Goal: Information Seeking & Learning: Learn about a topic

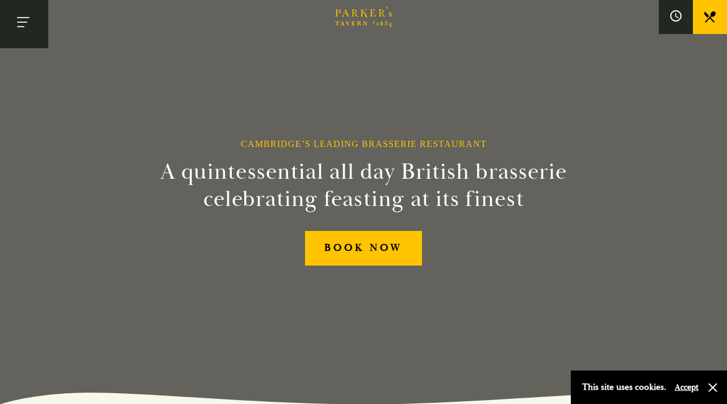
click at [32, 27] on button "Toggle navigation" at bounding box center [24, 24] width 48 height 48
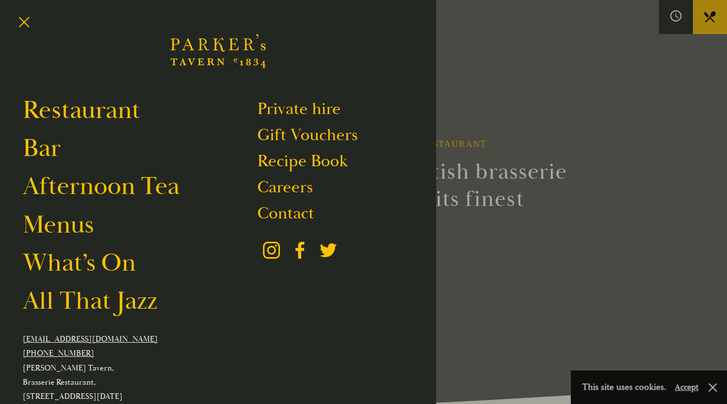
click at [589, 180] on div at bounding box center [363, 202] width 727 height 404
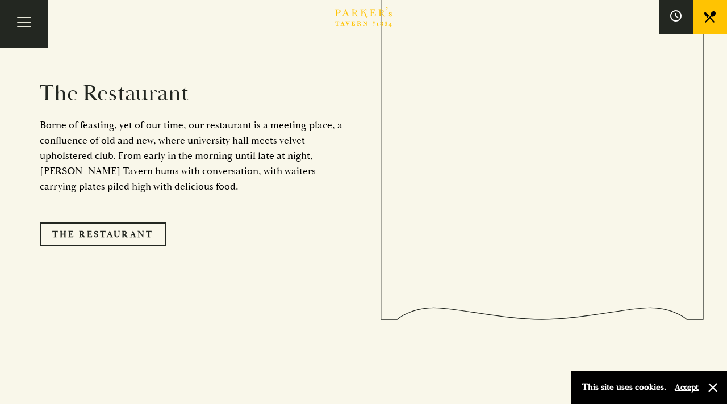
scroll to position [734, 0]
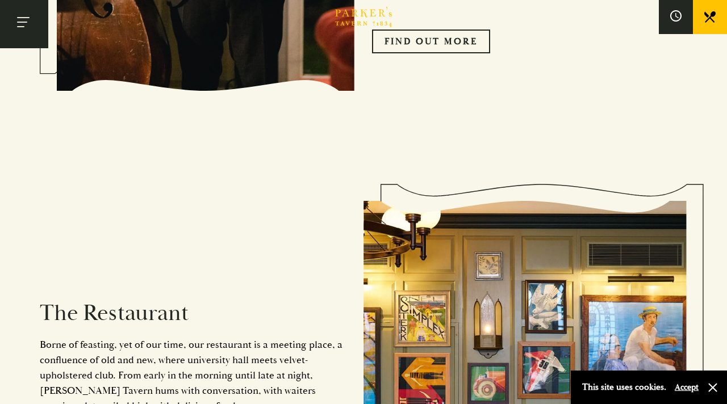
click at [24, 30] on button "Toggle navigation" at bounding box center [24, 24] width 48 height 48
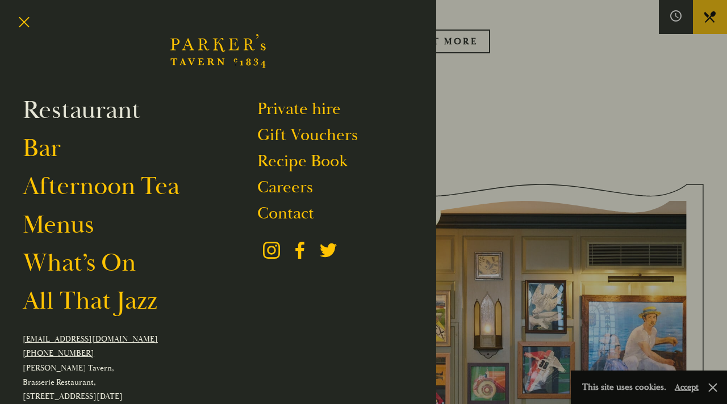
click at [74, 111] on link "Restaurant" at bounding box center [82, 110] width 118 height 32
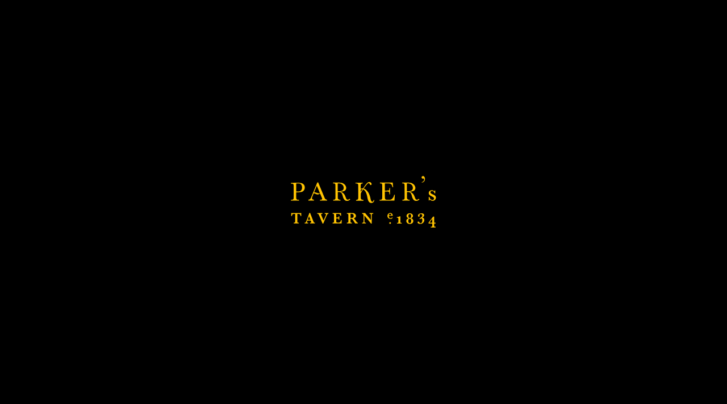
scroll to position [1032, 0]
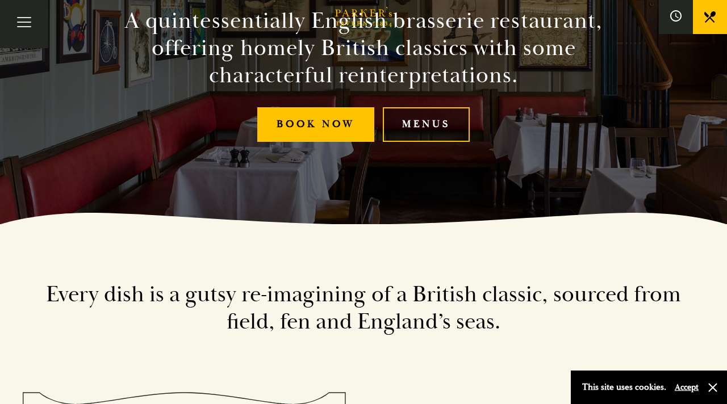
scroll to position [188, 0]
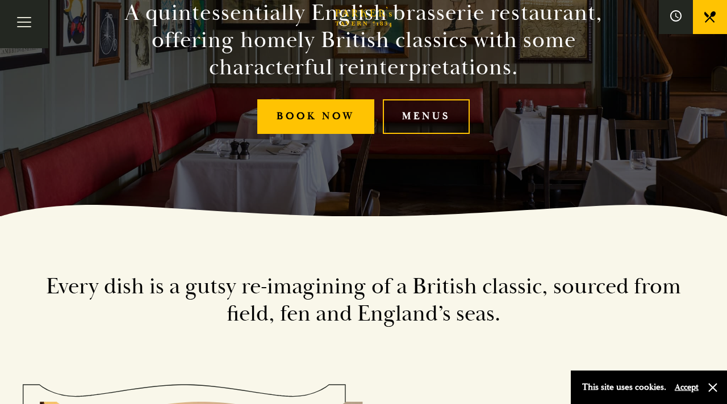
click at [415, 114] on link "Menus" at bounding box center [426, 116] width 87 height 35
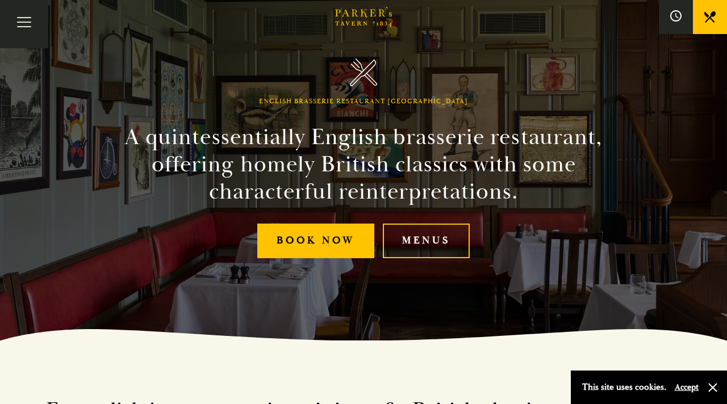
scroll to position [0, 0]
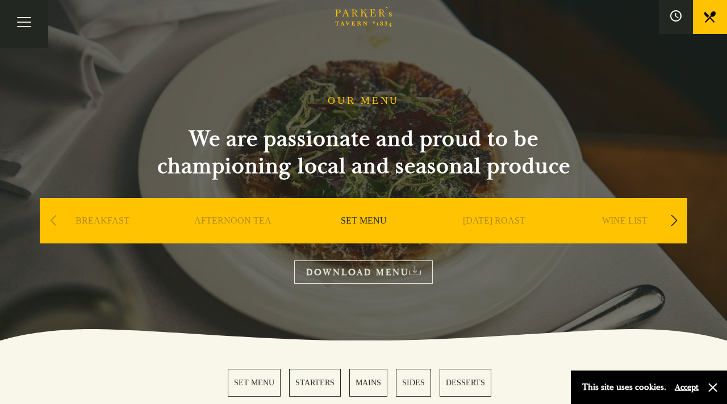
click at [675, 222] on div "Next slide" at bounding box center [673, 220] width 15 height 25
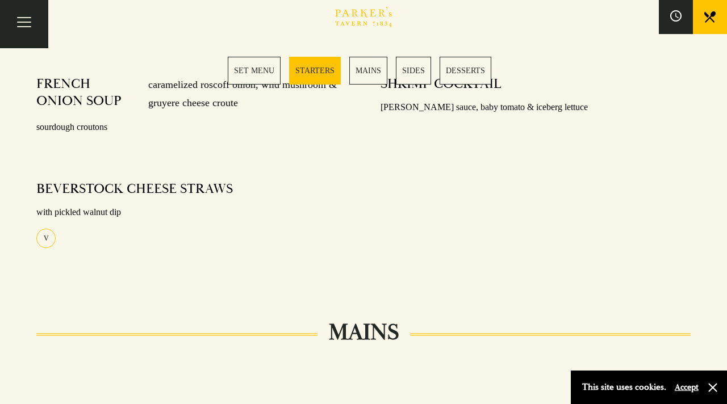
scroll to position [392, 0]
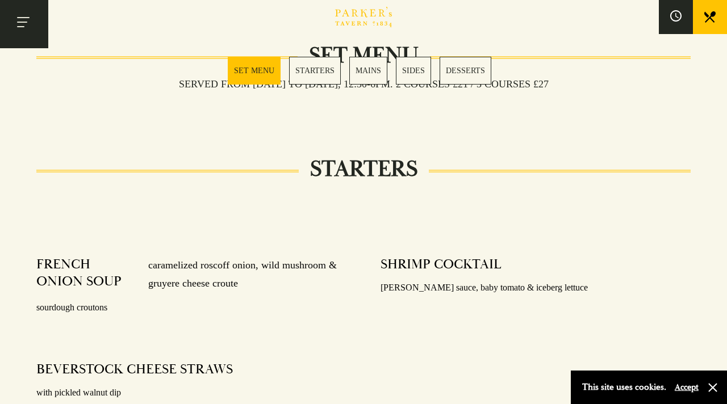
click at [22, 27] on span "Toggle navigation" at bounding box center [20, 26] width 7 height 1
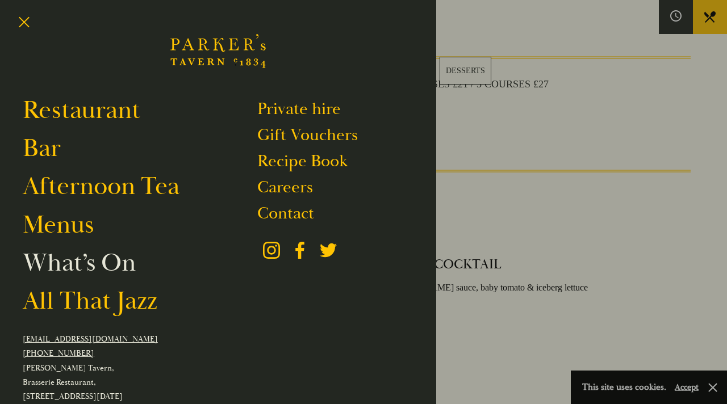
click at [93, 269] on link "What’s On" at bounding box center [79, 263] width 113 height 32
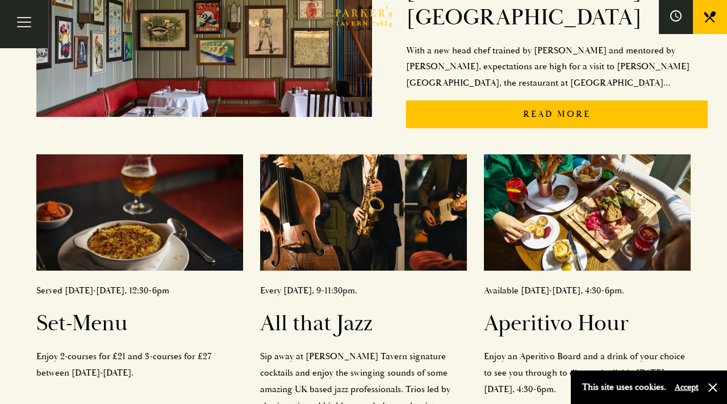
scroll to position [375, 0]
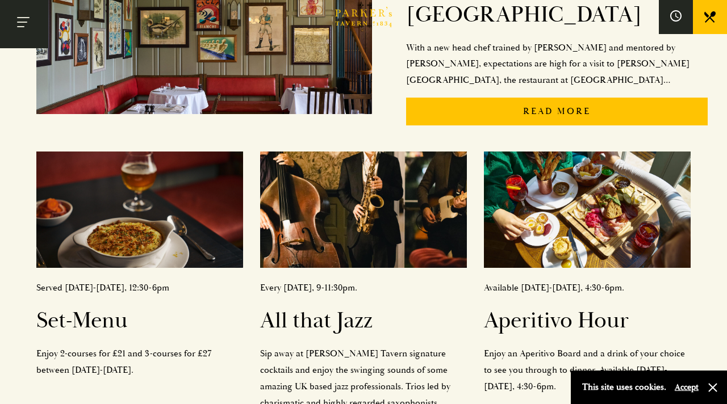
click at [30, 21] on button "Toggle navigation" at bounding box center [24, 24] width 48 height 48
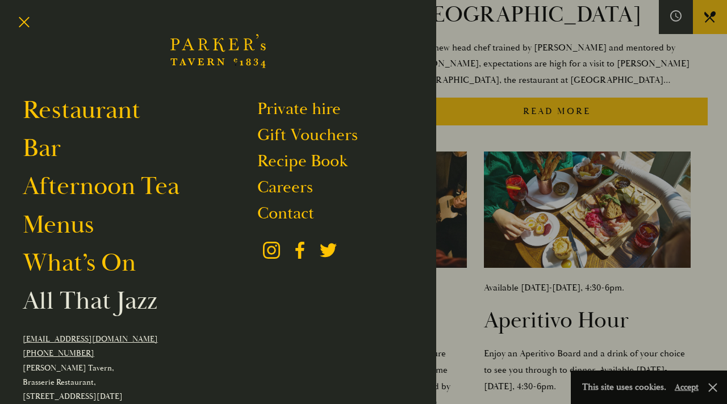
click at [92, 300] on link "All That Jazz" at bounding box center [90, 301] width 135 height 32
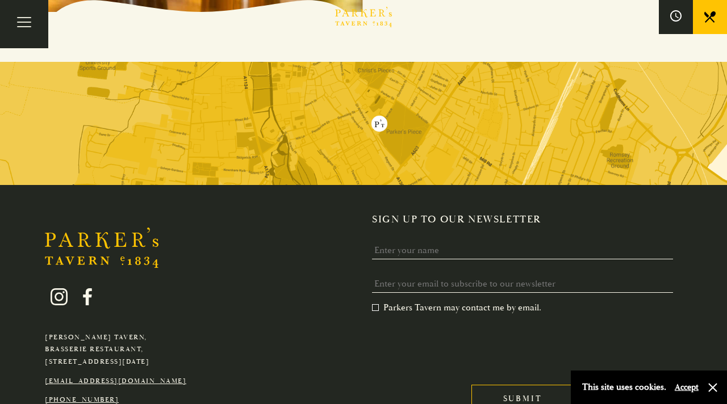
scroll to position [1265, 0]
